Goal: Transaction & Acquisition: Purchase product/service

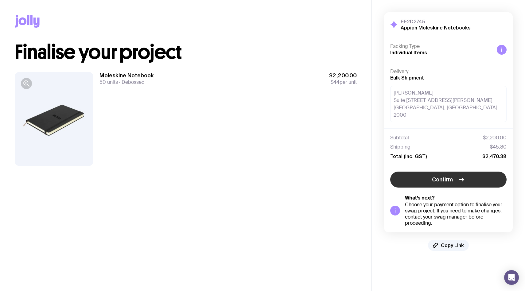
click at [456, 174] on button "Confirm" at bounding box center [448, 179] width 116 height 16
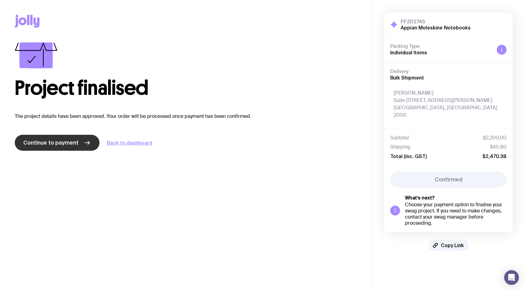
click at [60, 147] on link "Continue to payment" at bounding box center [57, 143] width 85 height 16
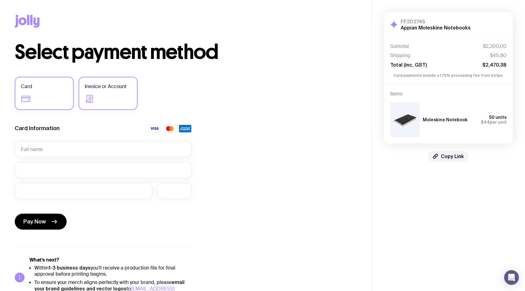
click at [91, 109] on label "Invoice or Account" at bounding box center [108, 93] width 59 height 33
click at [0, 0] on input "Invoice or Account" at bounding box center [0, 0] width 0 height 0
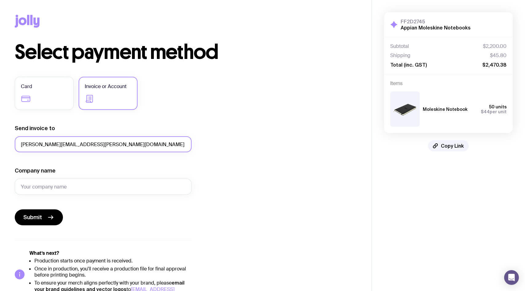
click at [76, 146] on input "[PERSON_NAME][EMAIL_ADDRESS][PERSON_NAME][DOMAIN_NAME]" at bounding box center [103, 144] width 177 height 16
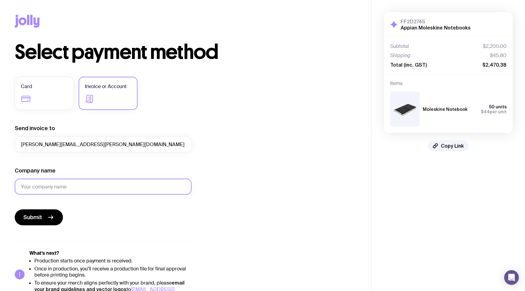
click at [52, 190] on input "Company name" at bounding box center [103, 187] width 177 height 16
type input "Appian Software Australia Pty Ltd"
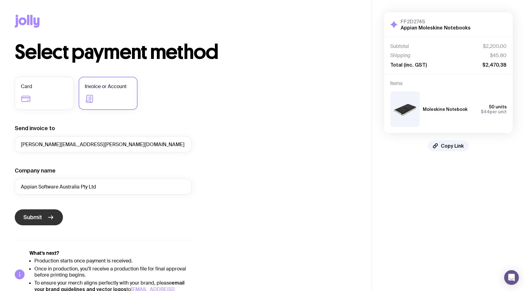
click at [50, 218] on icon "submit" at bounding box center [50, 216] width 7 height 7
